Goal: Information Seeking & Learning: Learn about a topic

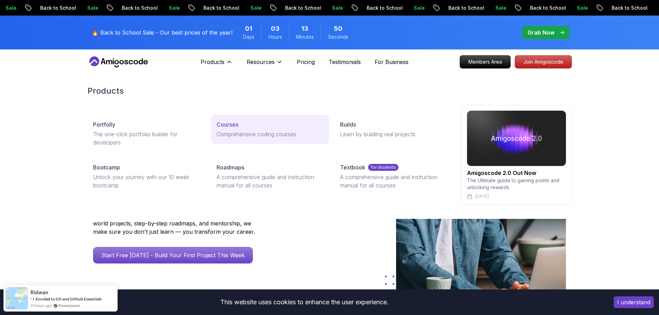
click at [231, 128] on p "Courses" at bounding box center [227, 124] width 22 height 8
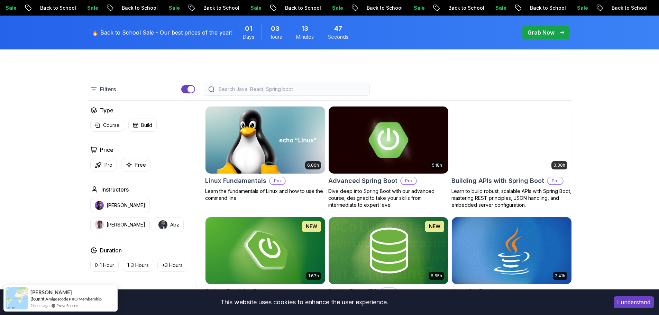
scroll to position [207, 0]
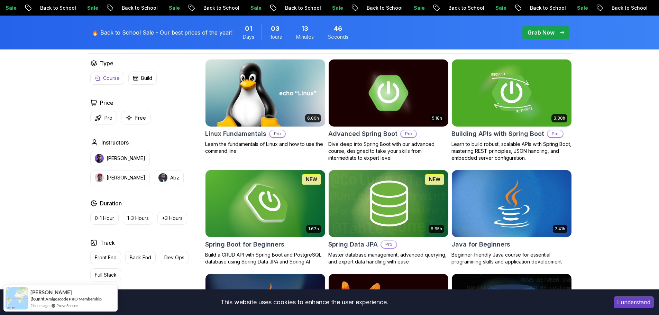
click at [107, 80] on p "Course" at bounding box center [111, 78] width 17 height 7
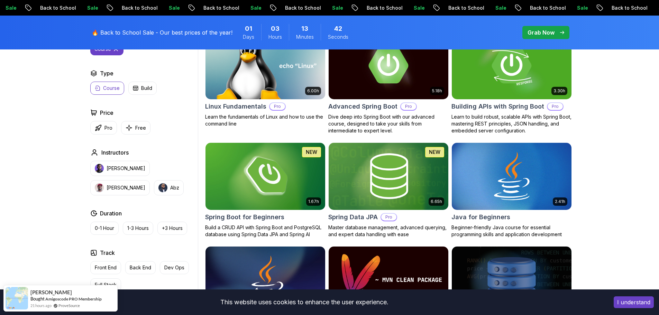
scroll to position [277, 0]
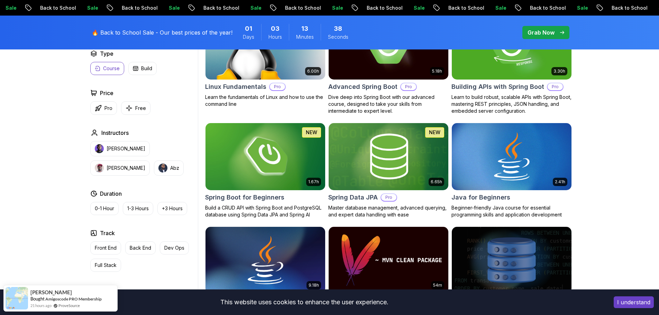
scroll to position [242, 0]
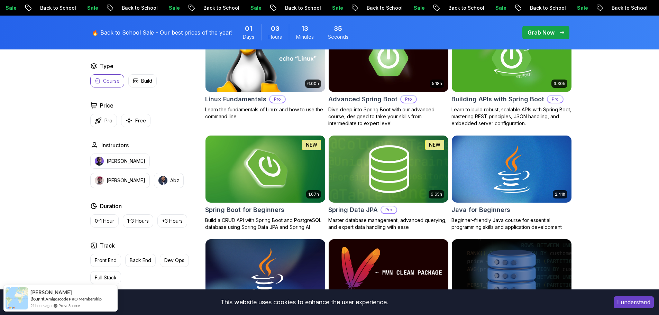
click at [373, 166] on img at bounding box center [387, 169] width 125 height 70
